Goal: Information Seeking & Learning: Learn about a topic

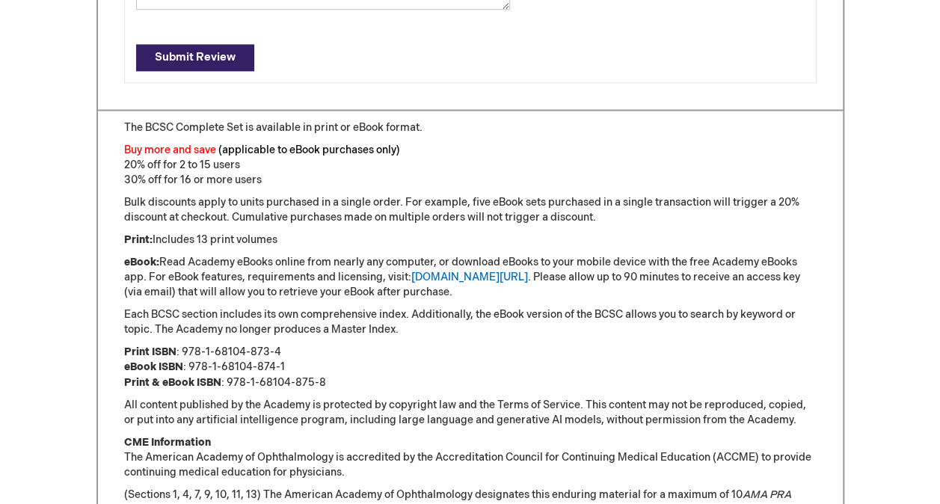
scroll to position [1071, 0]
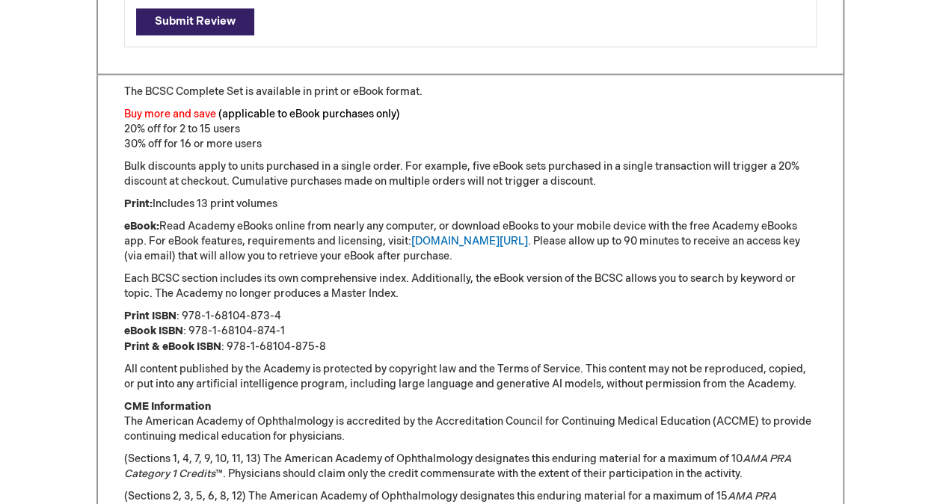
type input "0"
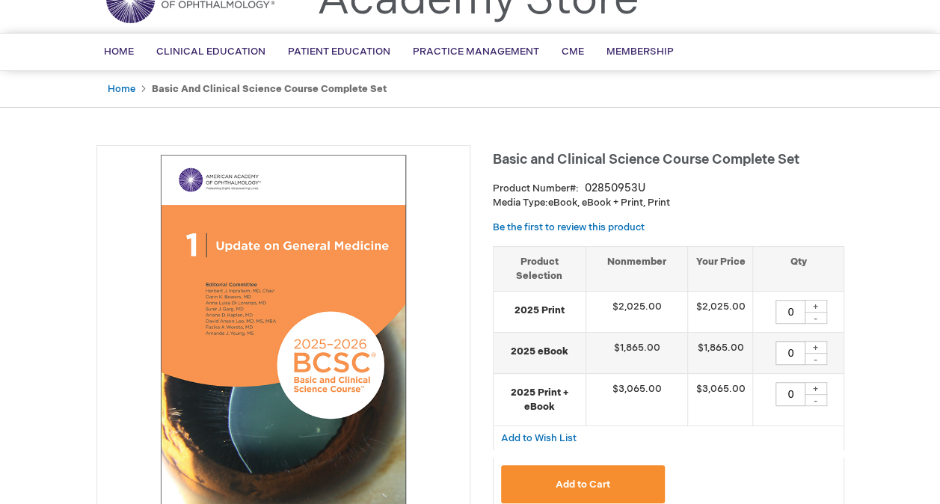
scroll to position [77, 0]
click at [209, 85] on strong "Basic and Clinical Science Course Complete Set" at bounding box center [269, 88] width 235 height 12
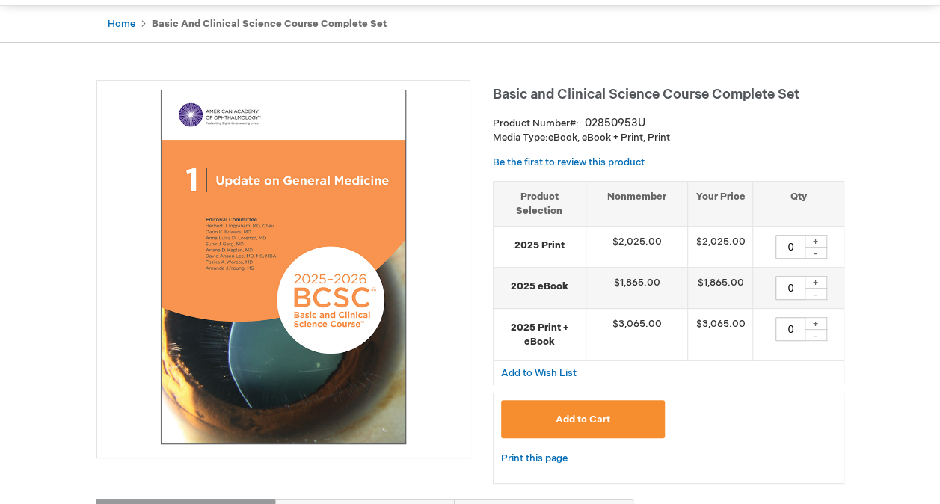
scroll to position [142, 0]
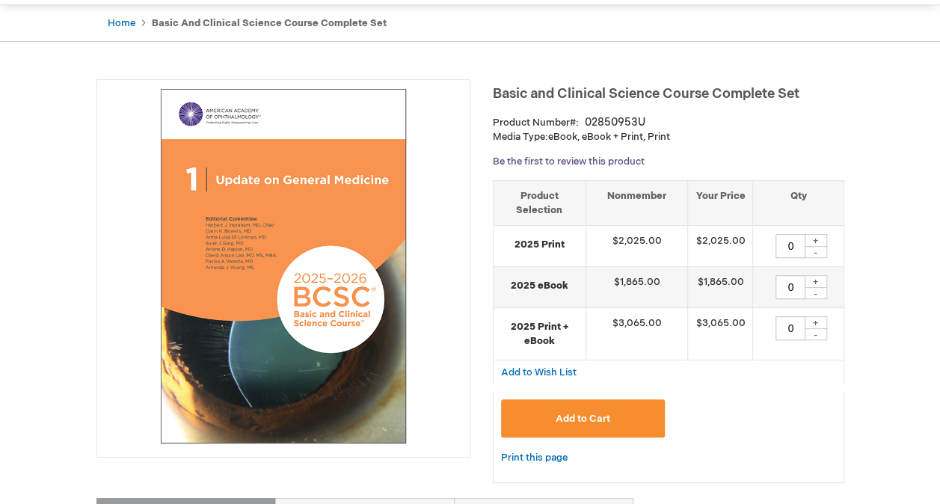
click at [544, 157] on link "Be the first to review this product" at bounding box center [569, 162] width 152 height 12
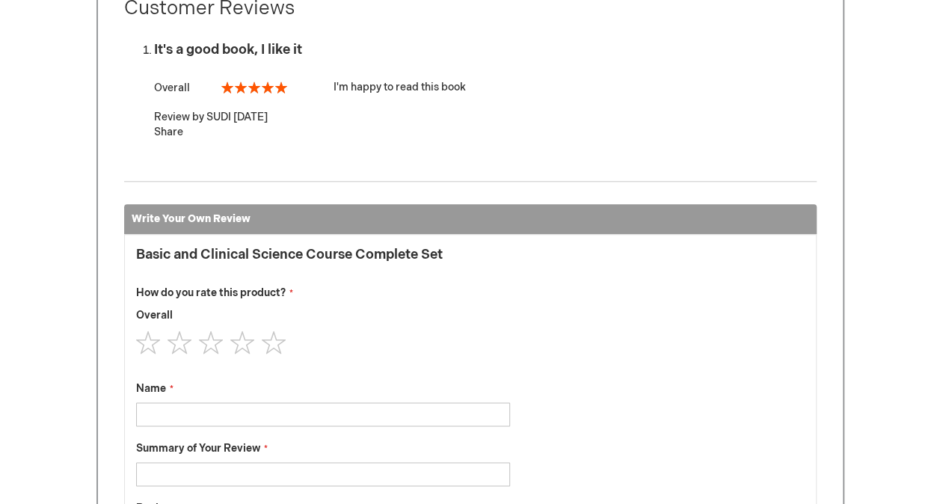
scroll to position [906, 0]
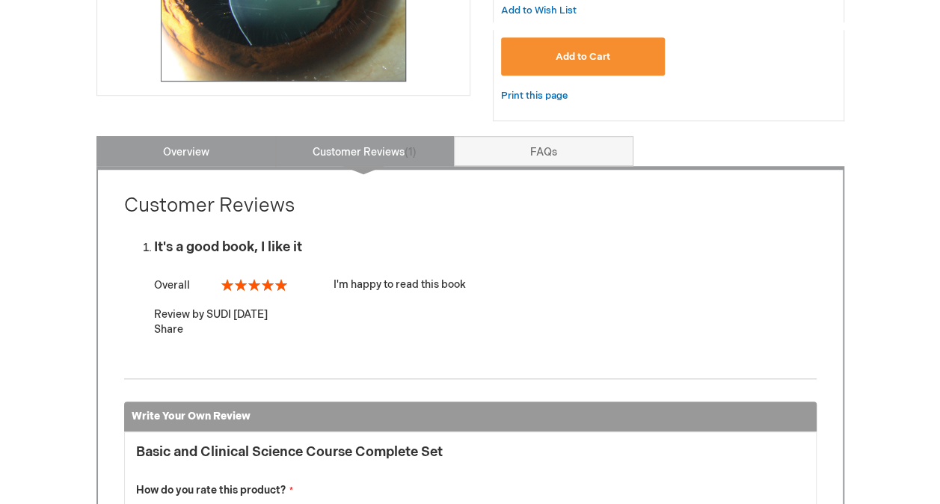
click at [170, 150] on link "Overview" at bounding box center [185, 151] width 179 height 30
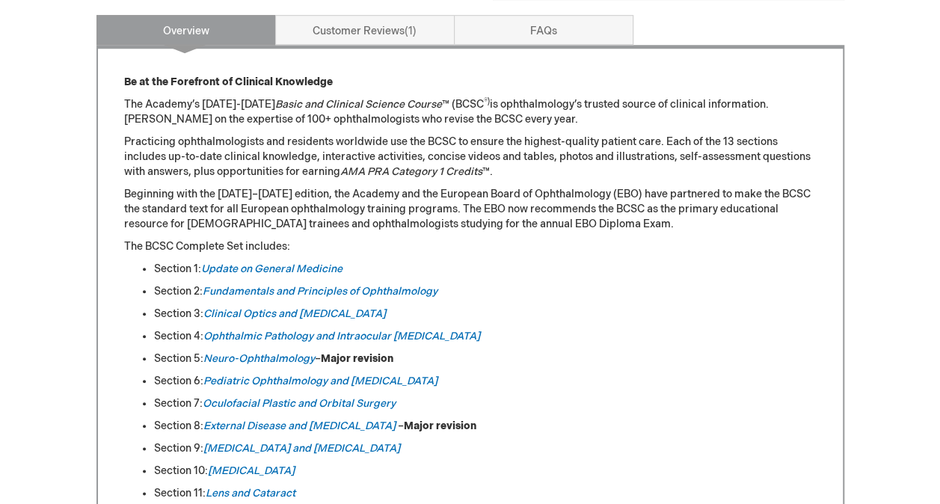
scroll to position [627, 0]
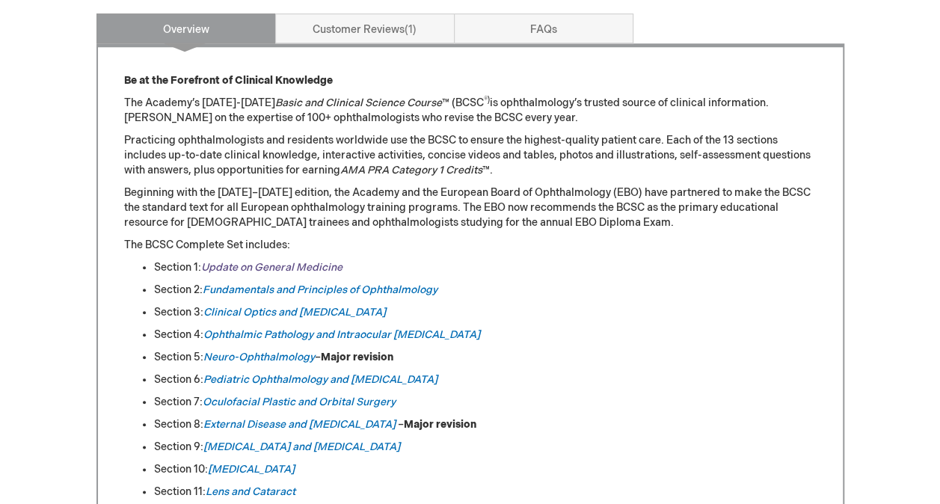
click at [242, 265] on link "Update on General Medicine" at bounding box center [271, 267] width 141 height 13
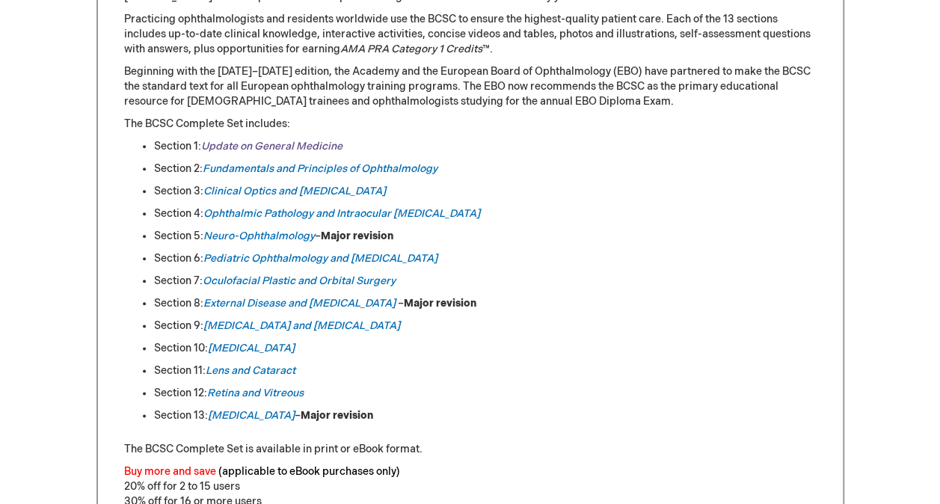
scroll to position [745, 0]
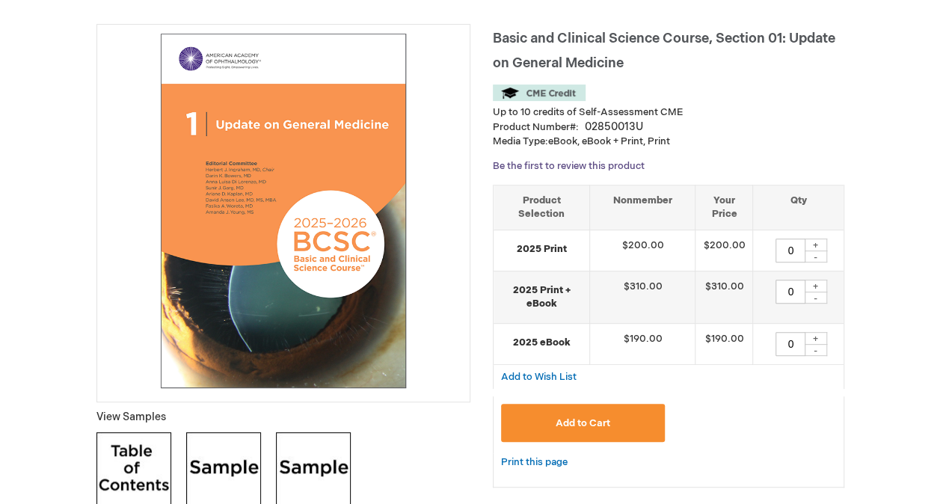
click at [528, 164] on link "Be the first to review this product" at bounding box center [569, 166] width 152 height 12
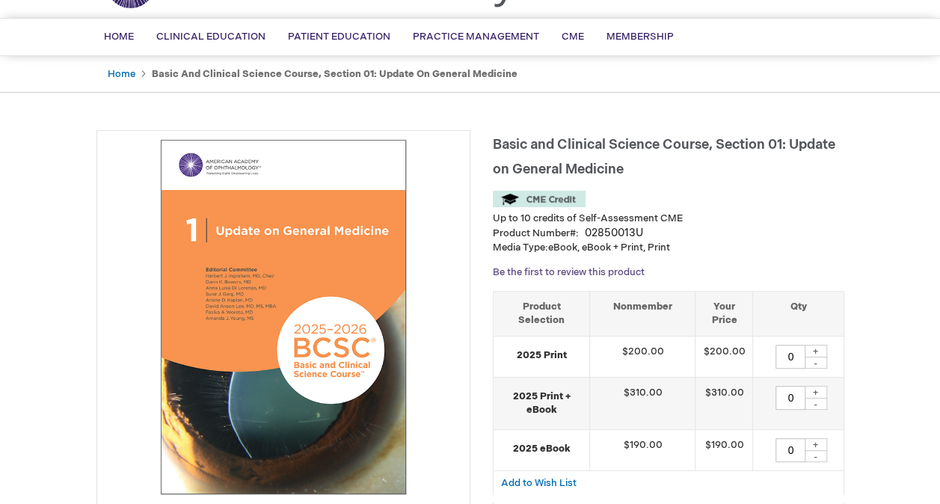
scroll to position [95, 0]
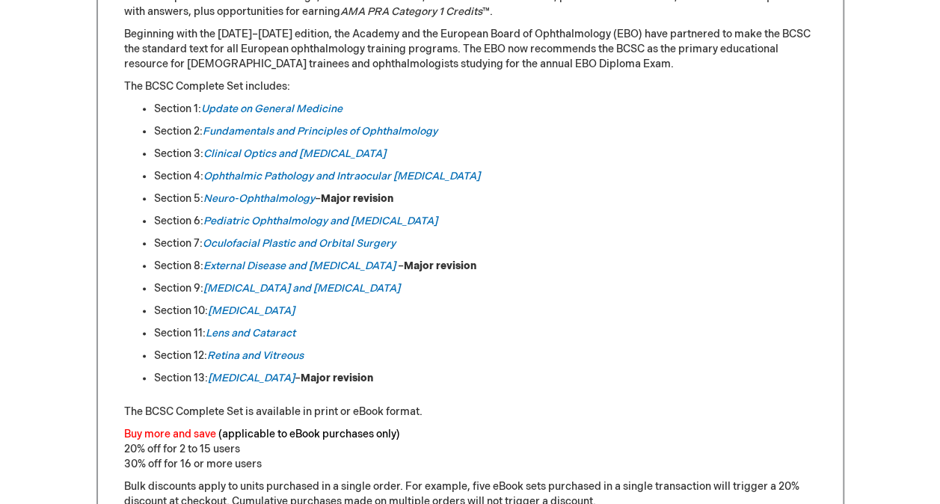
scroll to position [784, 0]
click at [227, 197] on em "Neuro-Ophthalmology" at bounding box center [258, 199] width 111 height 13
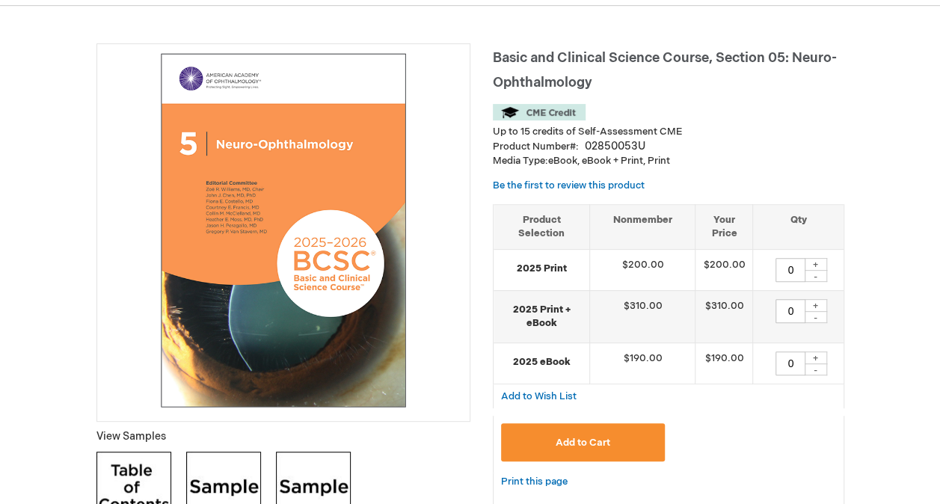
scroll to position [175, 0]
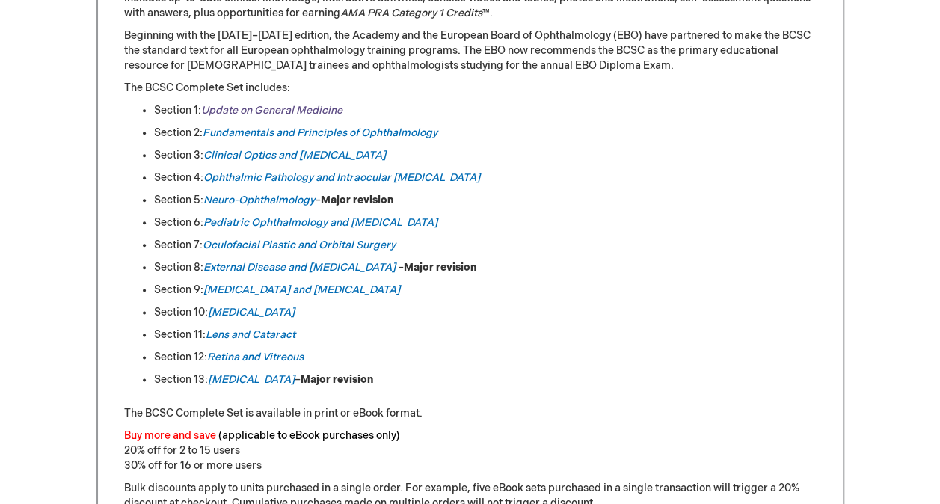
click at [246, 109] on link "Update on General Medicine" at bounding box center [271, 110] width 141 height 13
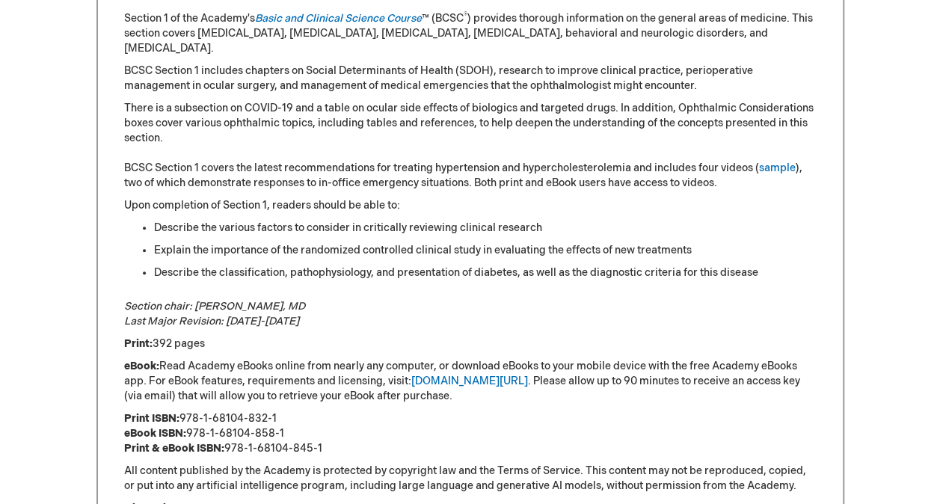
scroll to position [782, 0]
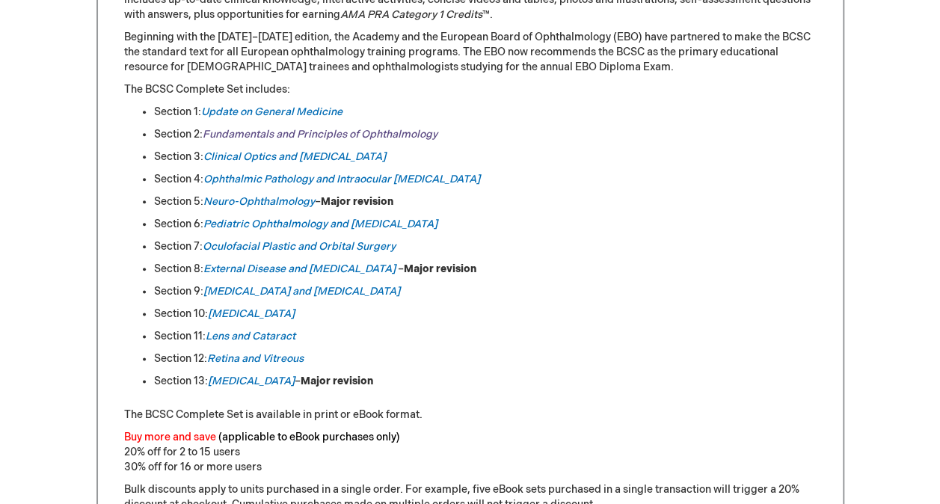
click at [233, 133] on link "Fundamentals and Principles of Ophthalmology" at bounding box center [320, 134] width 235 height 13
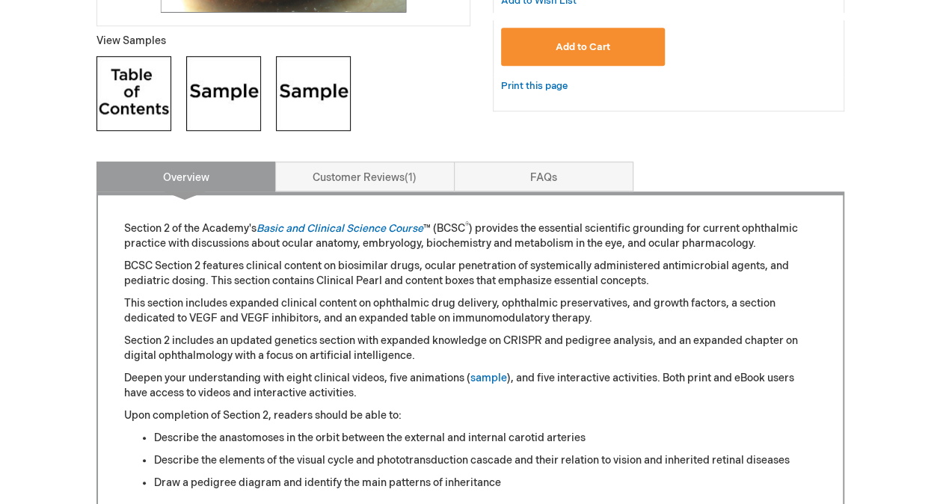
scroll to position [521, 0]
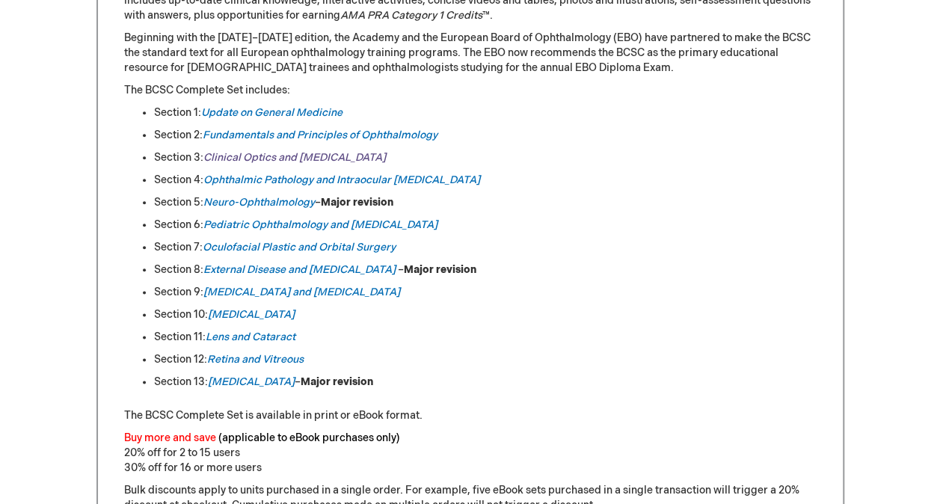
click at [245, 160] on link "Clinical Optics and [MEDICAL_DATA]" at bounding box center [294, 157] width 182 height 13
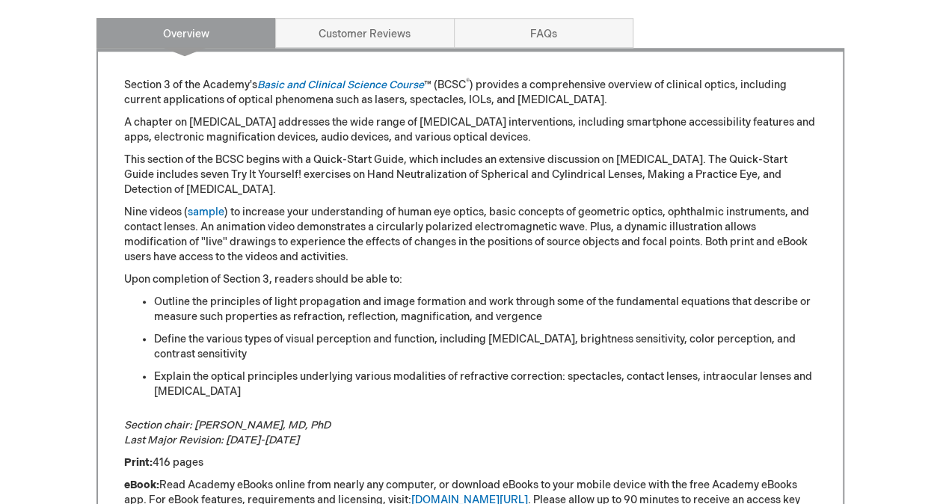
scroll to position [754, 0]
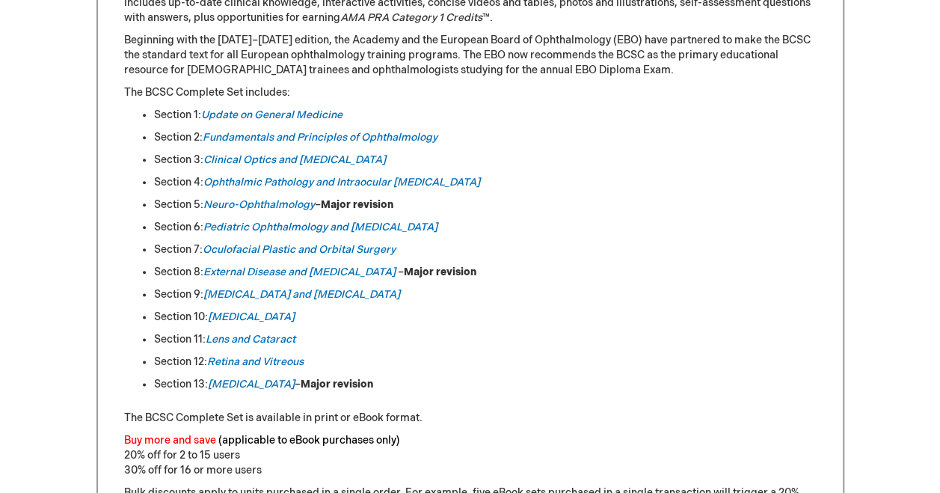
scroll to position [778, 0]
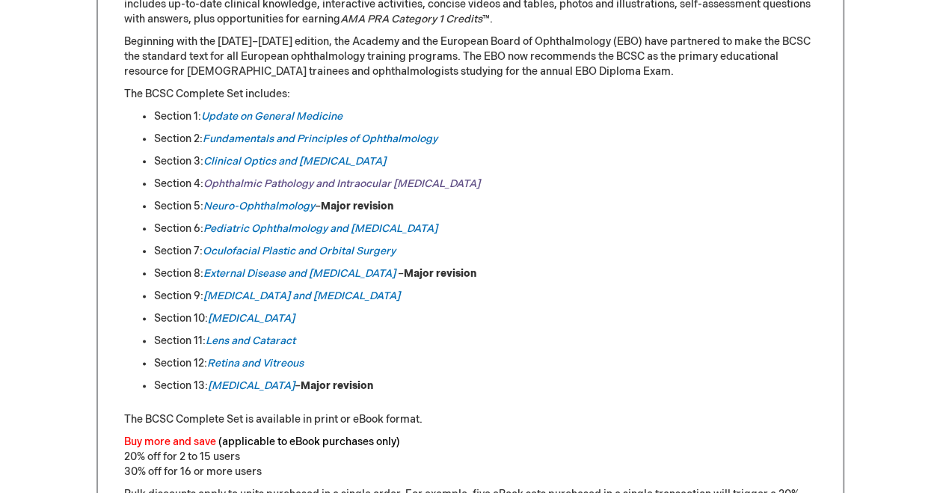
click at [251, 185] on em "Ophthalmic Pathology and Intraocular [MEDICAL_DATA]" at bounding box center [341, 183] width 277 height 13
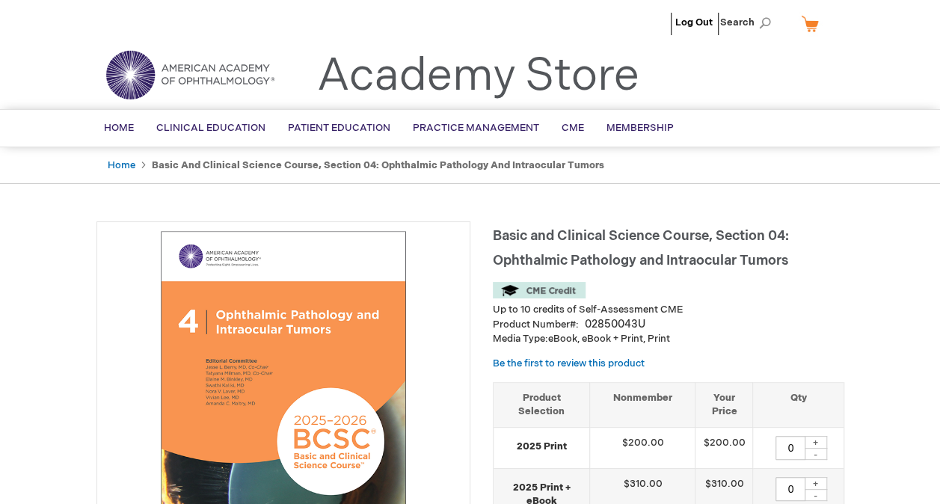
type input "0"
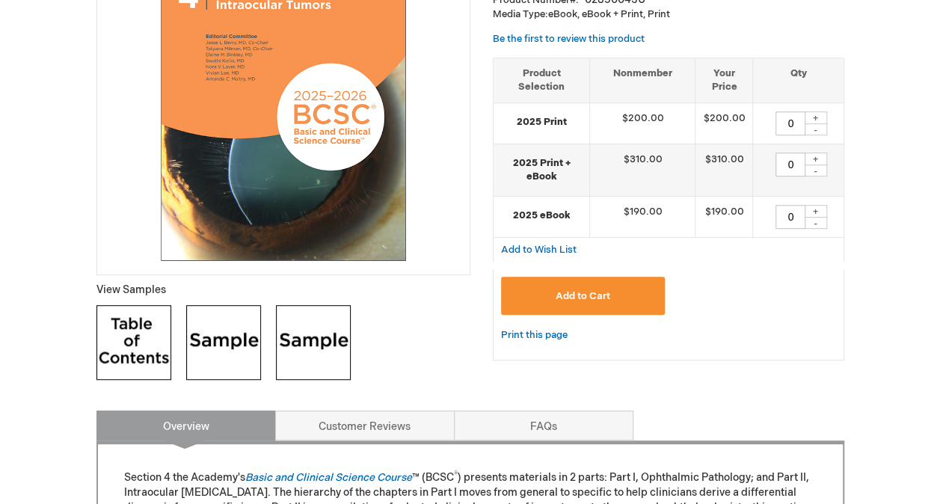
scroll to position [331, 0]
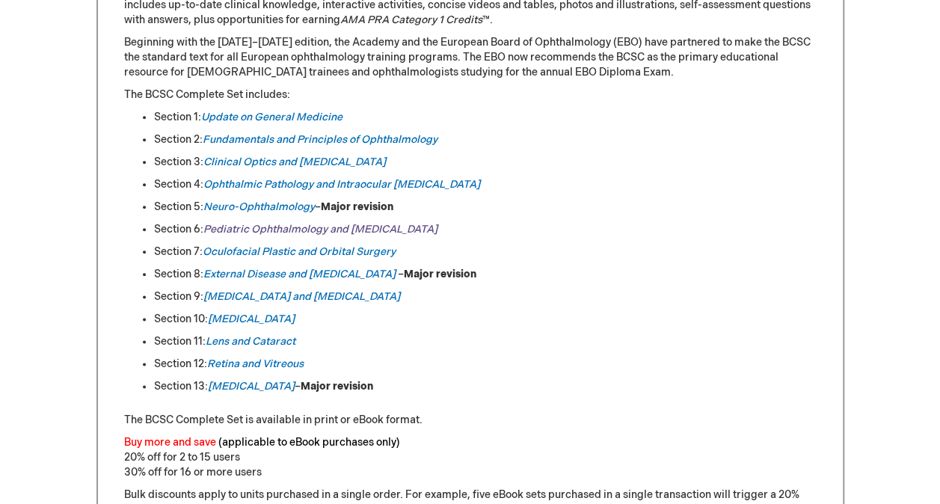
click at [244, 227] on link "Pediatric Ophthalmology and [MEDICAL_DATA]" at bounding box center [320, 229] width 234 height 13
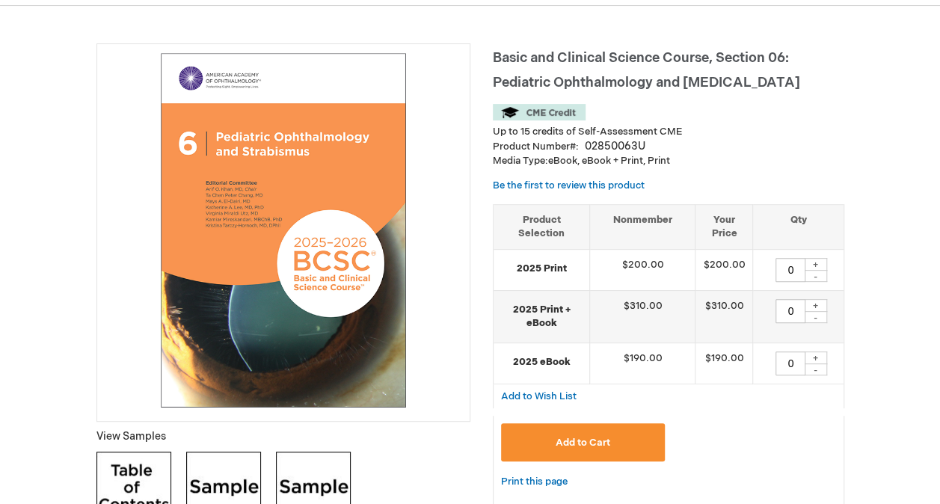
scroll to position [178, 0]
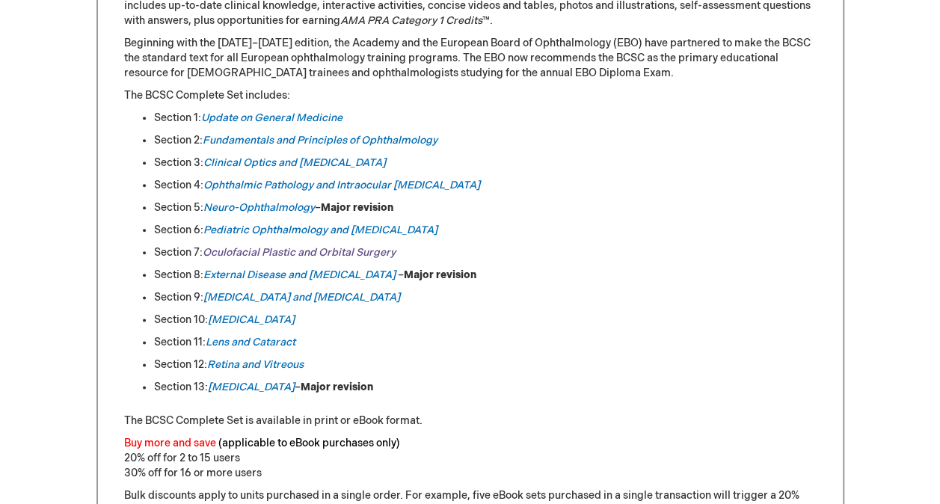
click at [233, 254] on link "Oculofacial Plastic and Orbital Surgery" at bounding box center [299, 252] width 193 height 13
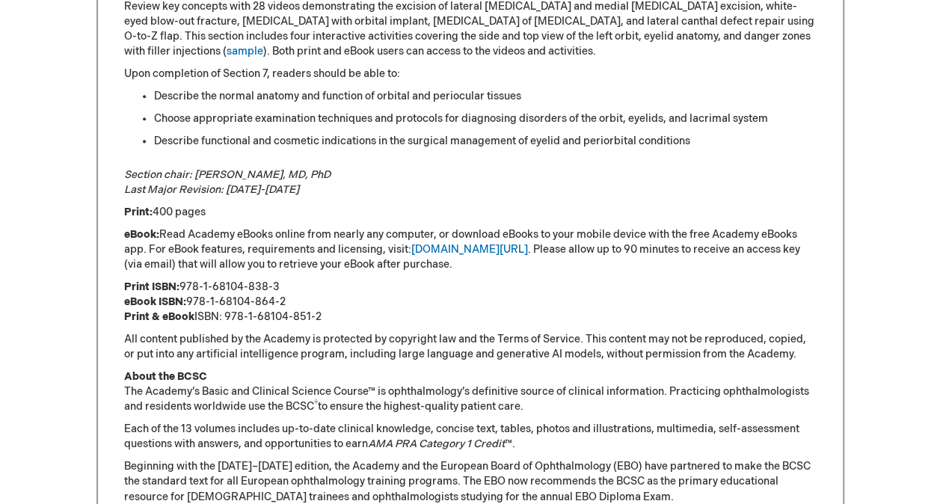
scroll to position [900, 0]
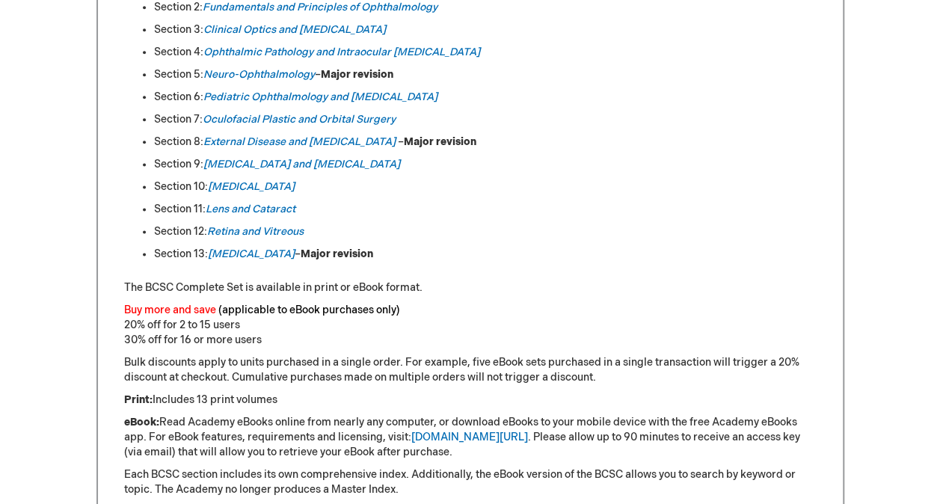
scroll to position [905, 0]
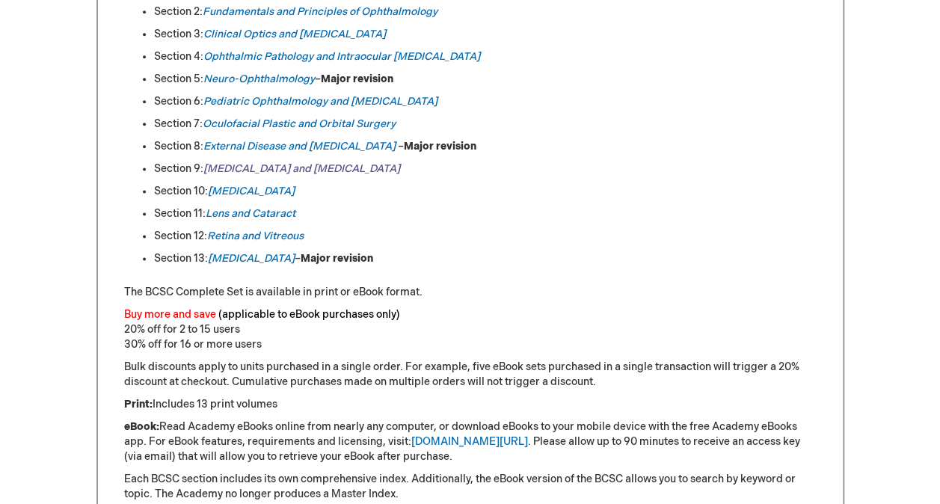
click at [287, 167] on link "Uveitis and Ocular Inflammation" at bounding box center [301, 168] width 197 height 13
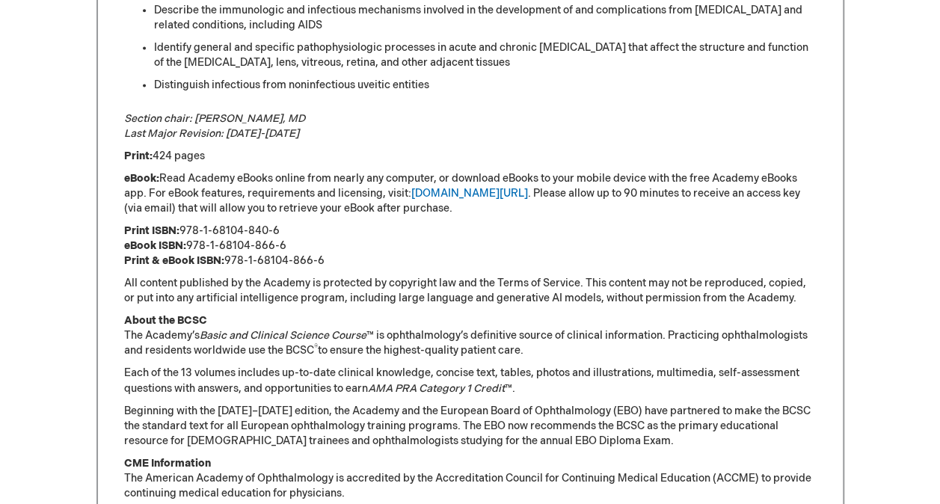
scroll to position [1018, 0]
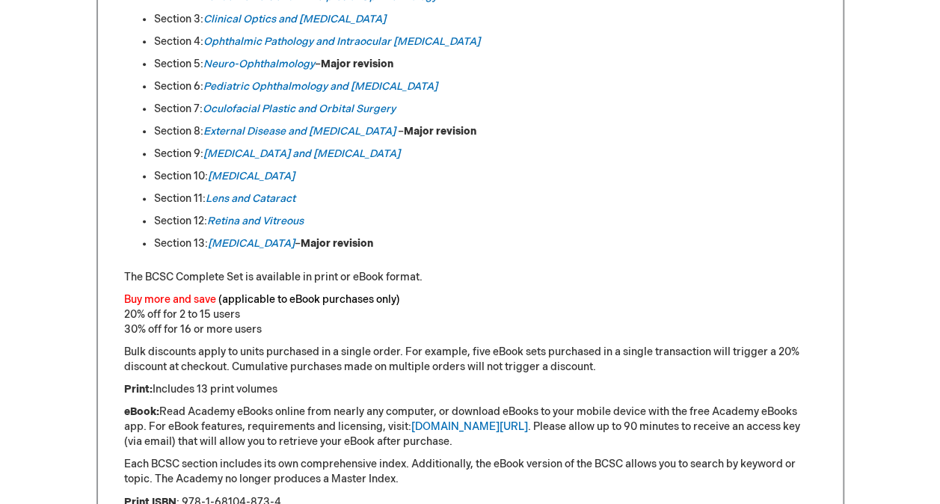
scroll to position [923, 0]
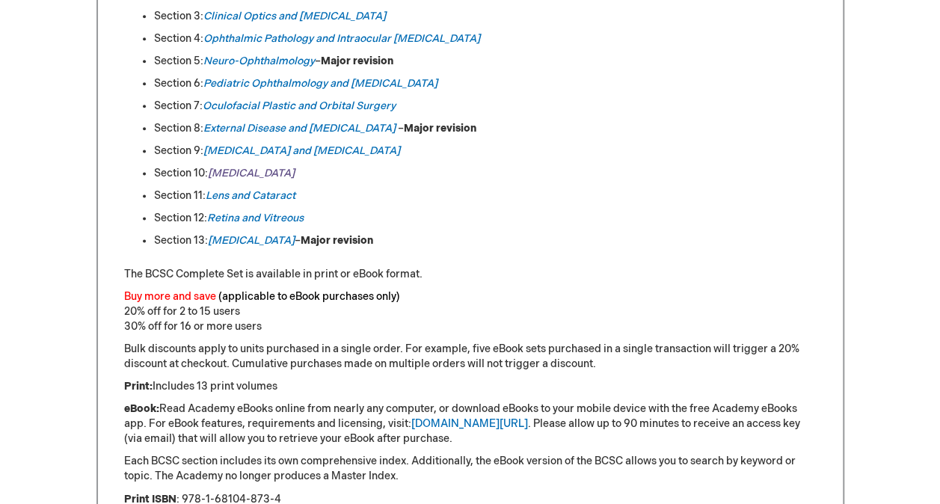
click at [226, 171] on em "[MEDICAL_DATA]" at bounding box center [251, 173] width 87 height 13
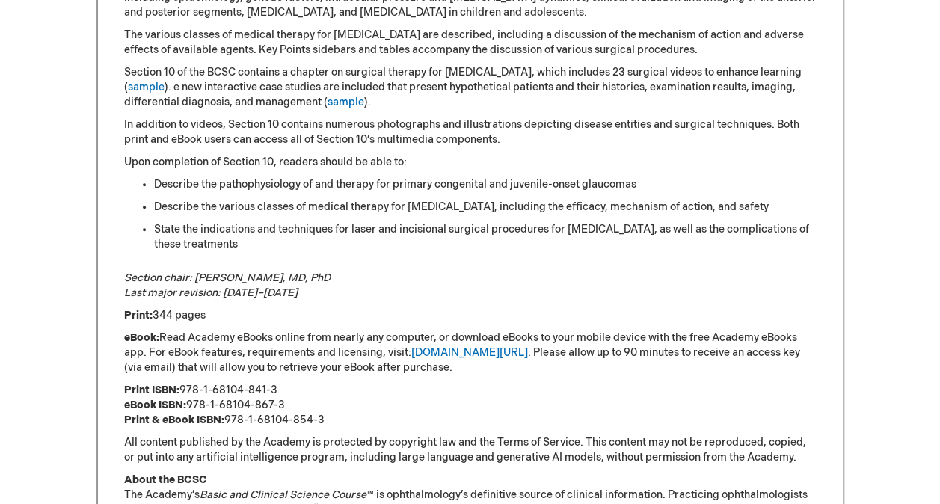
scroll to position [815, 0]
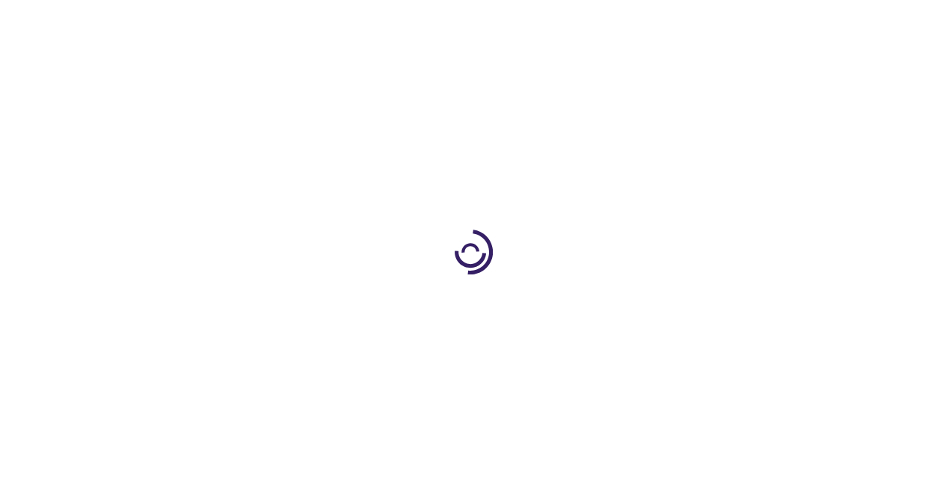
scroll to position [923, 0]
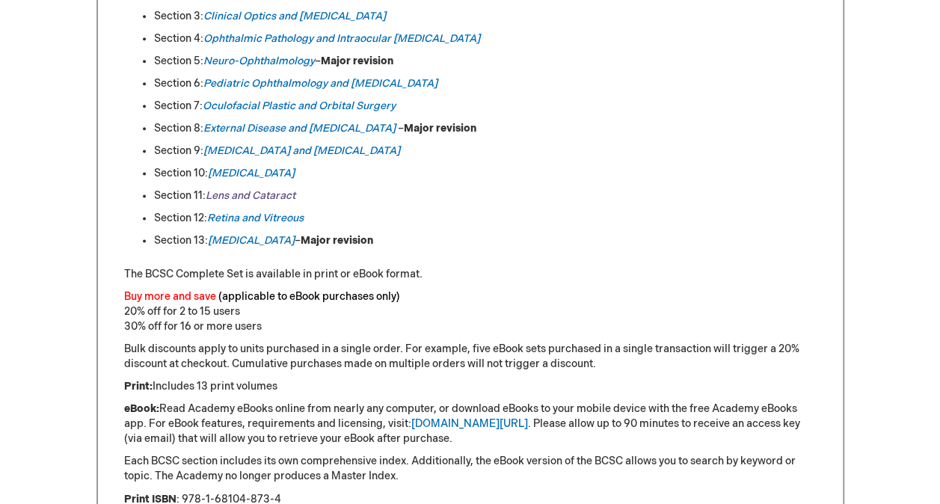
click at [242, 191] on em "Lens and Cataract" at bounding box center [251, 195] width 90 height 13
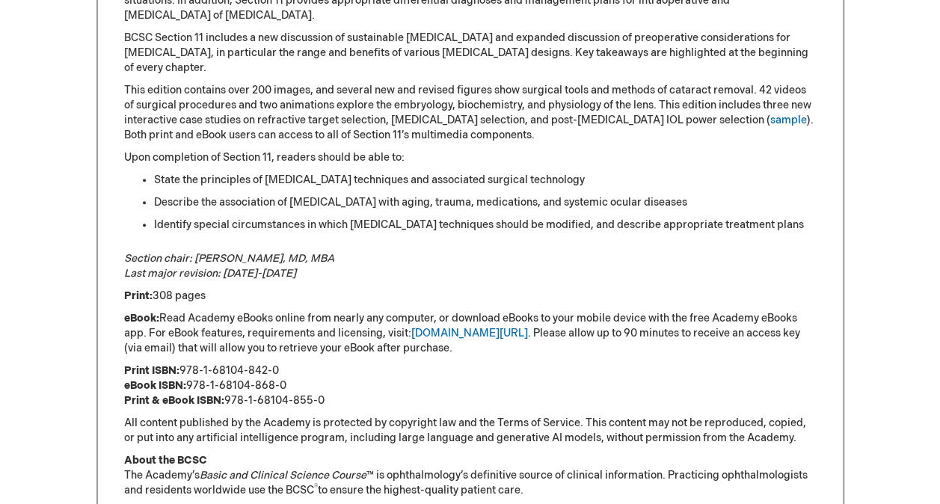
scroll to position [833, 0]
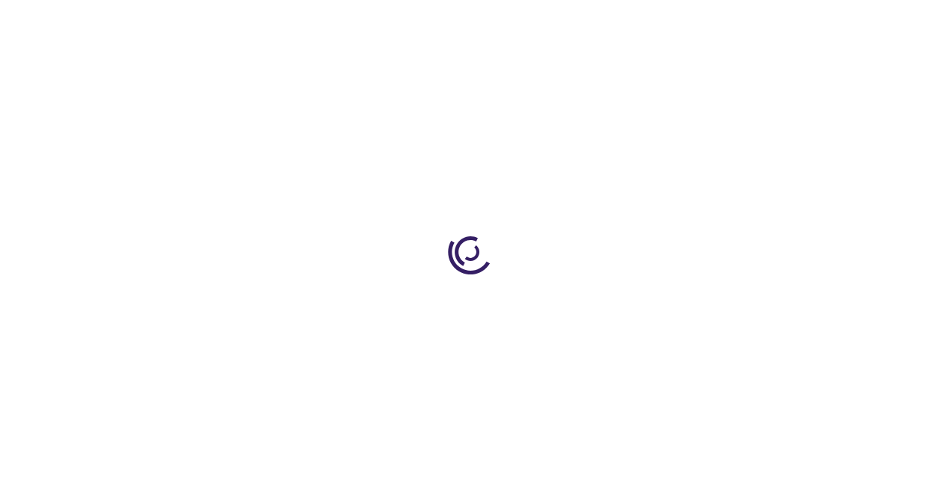
scroll to position [923, 0]
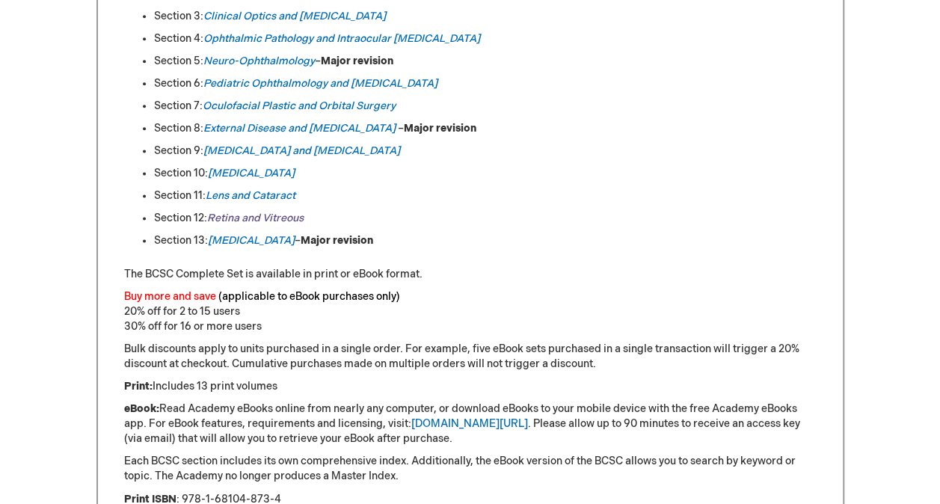
click at [242, 214] on link "Retina and Vitreous" at bounding box center [255, 218] width 96 height 13
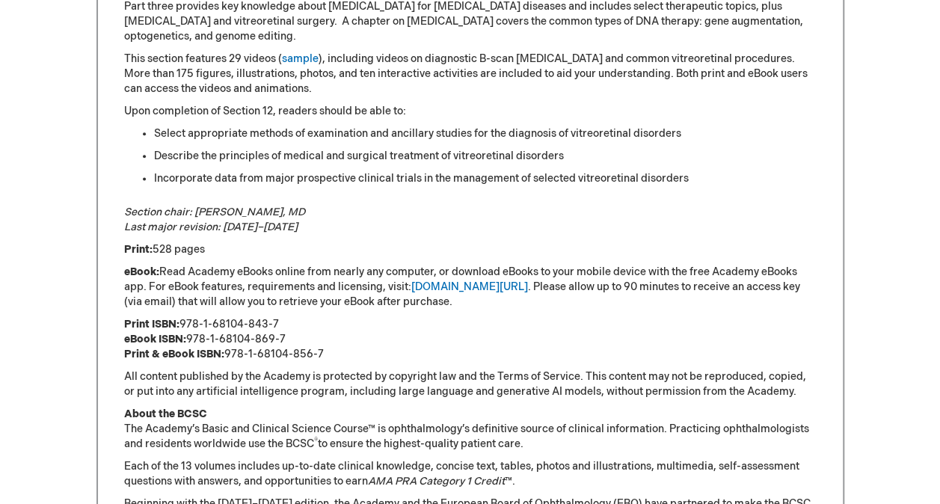
scroll to position [770, 0]
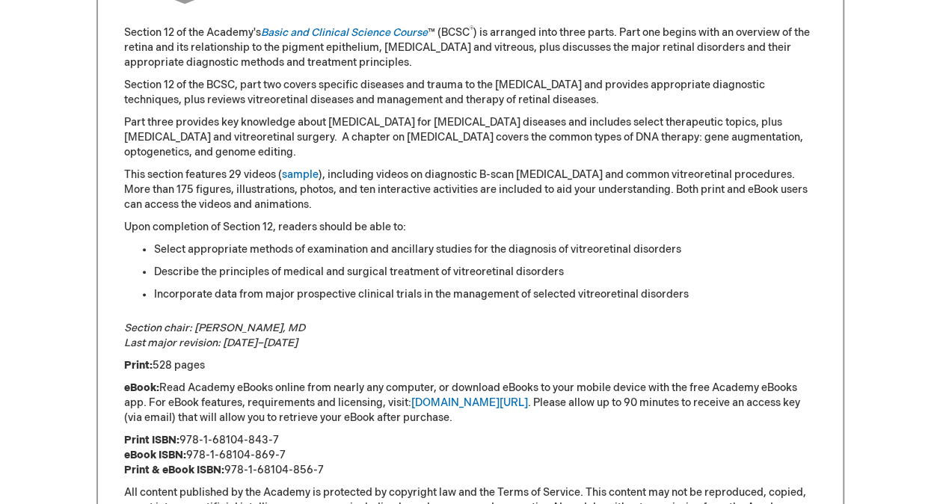
click at [18, 1] on div "[PERSON_NAME] Log Out Search My Cart CLOSE RECENTLY ADDED ITEM(S) Close There a…" at bounding box center [470, 268] width 940 height 2077
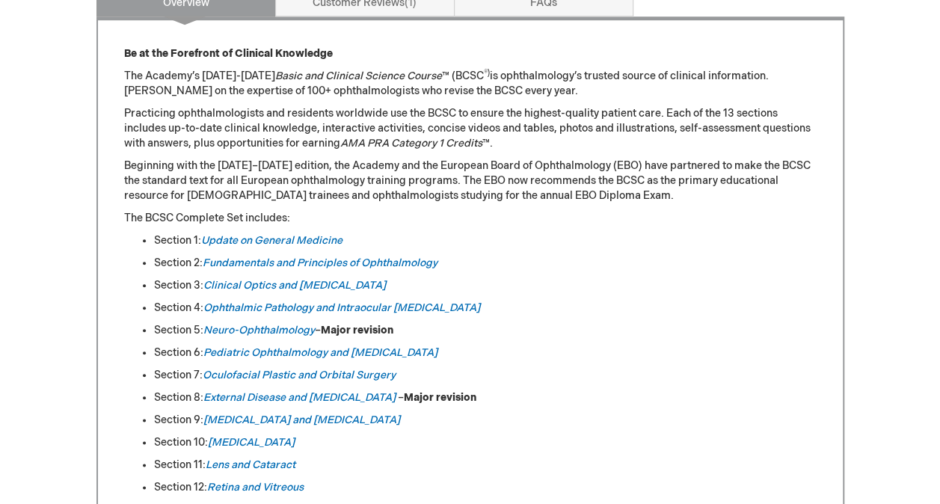
scroll to position [657, 0]
